Goal: Navigation & Orientation: Go to known website

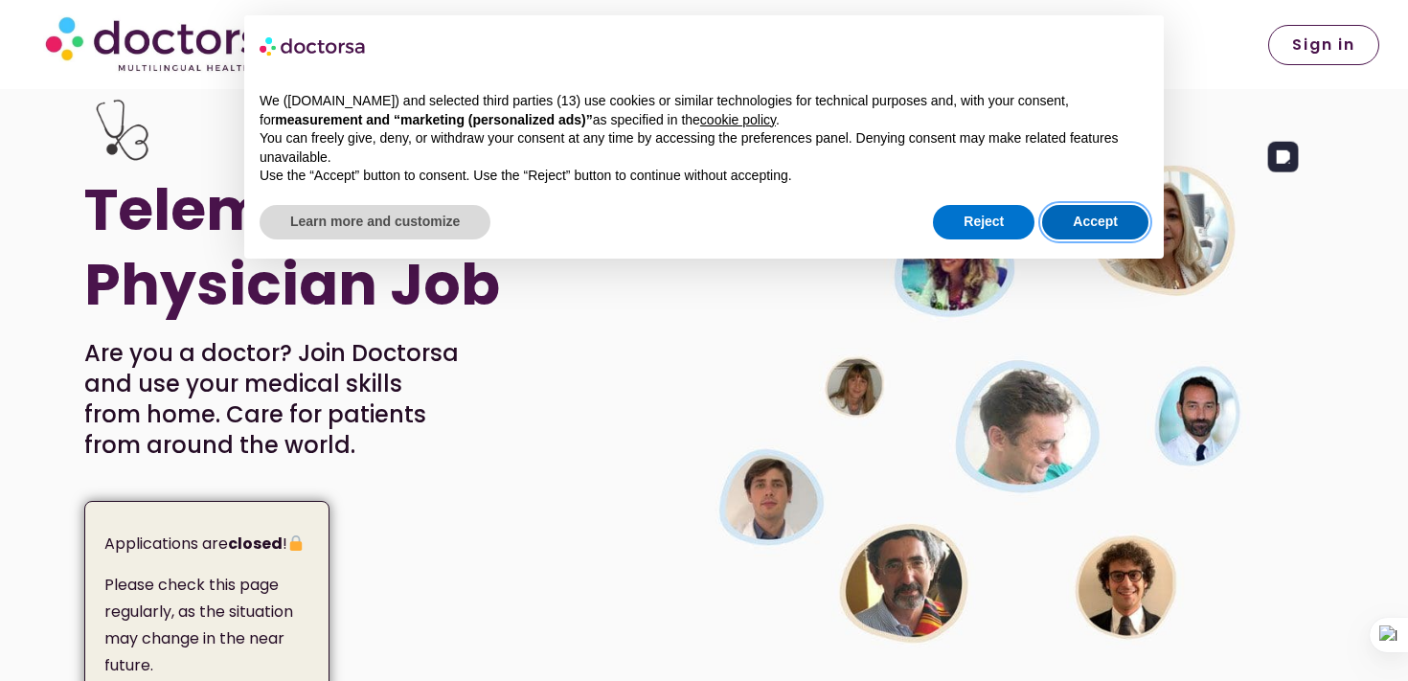
click at [1089, 221] on button "Accept" at bounding box center [1095, 222] width 106 height 34
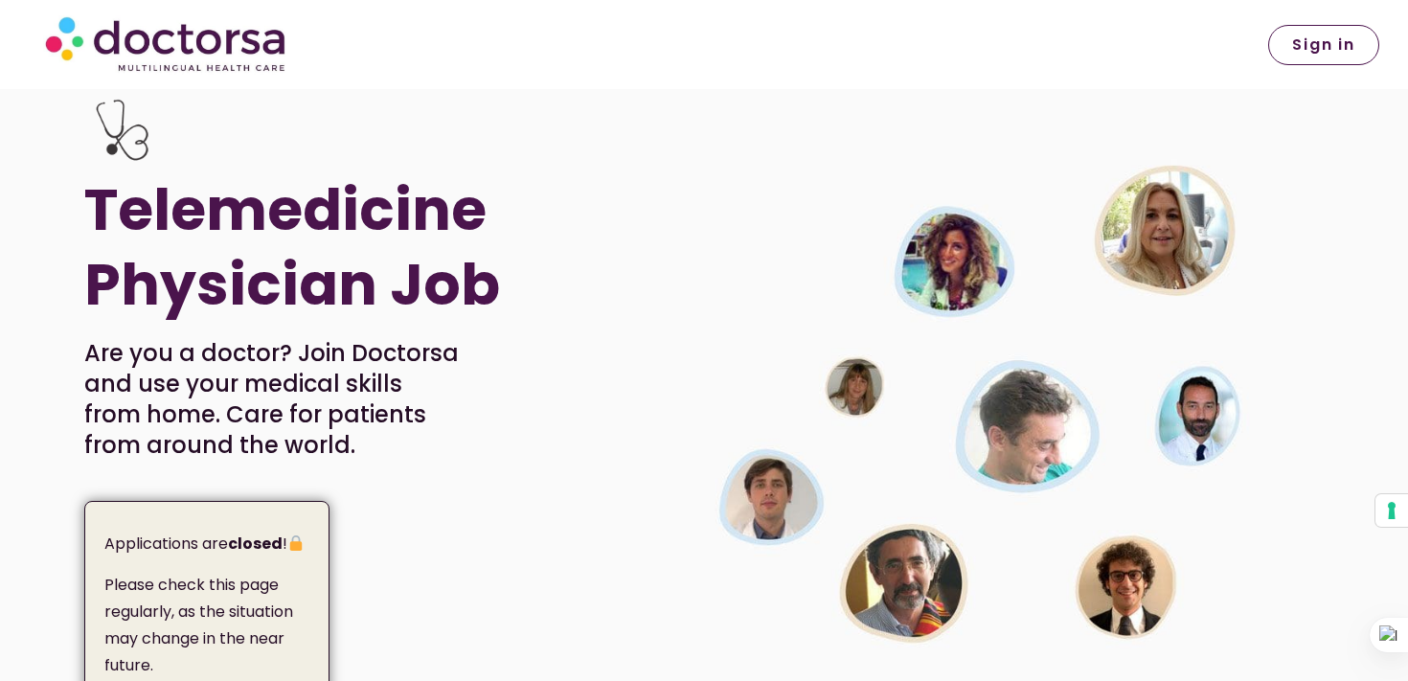
click at [1322, 46] on span "Sign in" at bounding box center [1323, 44] width 63 height 15
click at [1296, 53] on span "Sign in" at bounding box center [1323, 44] width 63 height 15
click at [1307, 55] on link "Sign in" at bounding box center [1323, 45] width 111 height 40
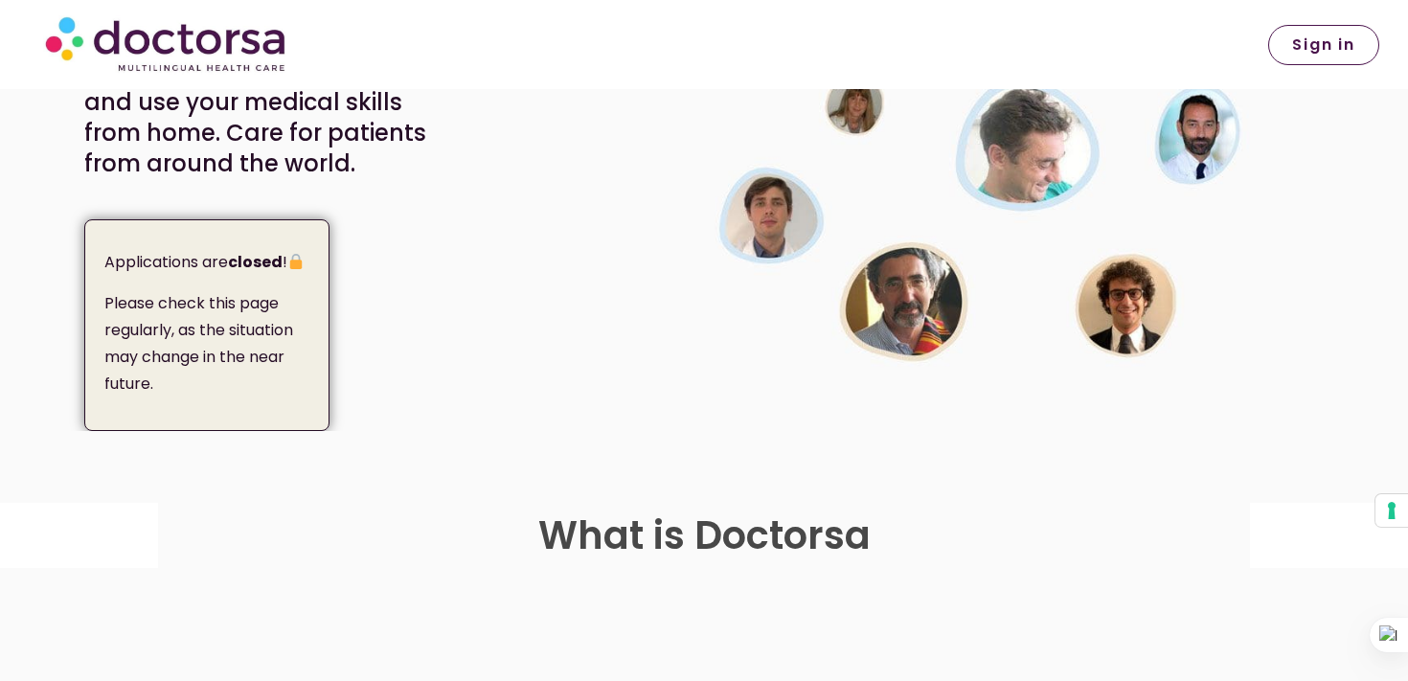
scroll to position [256, 0]
